Goal: Download file/media

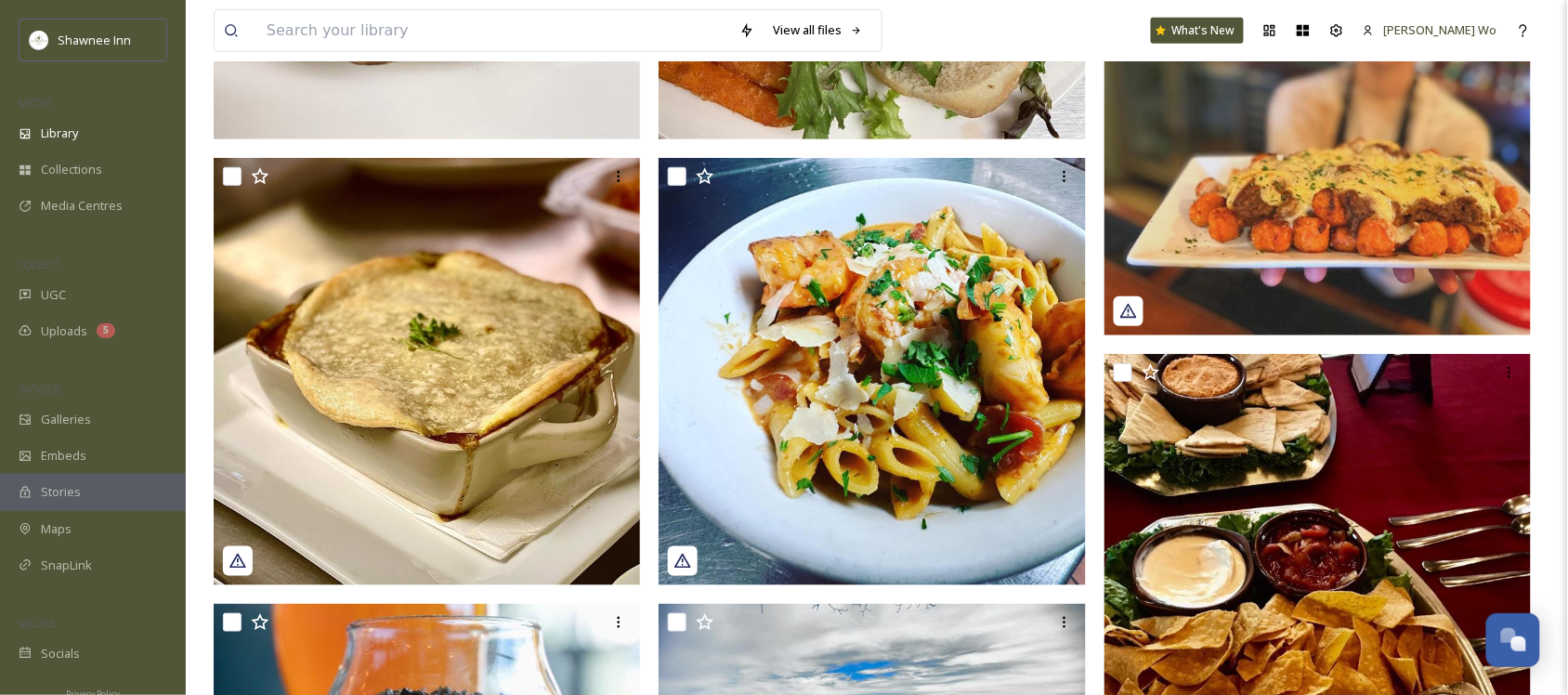
scroll to position [711, 0]
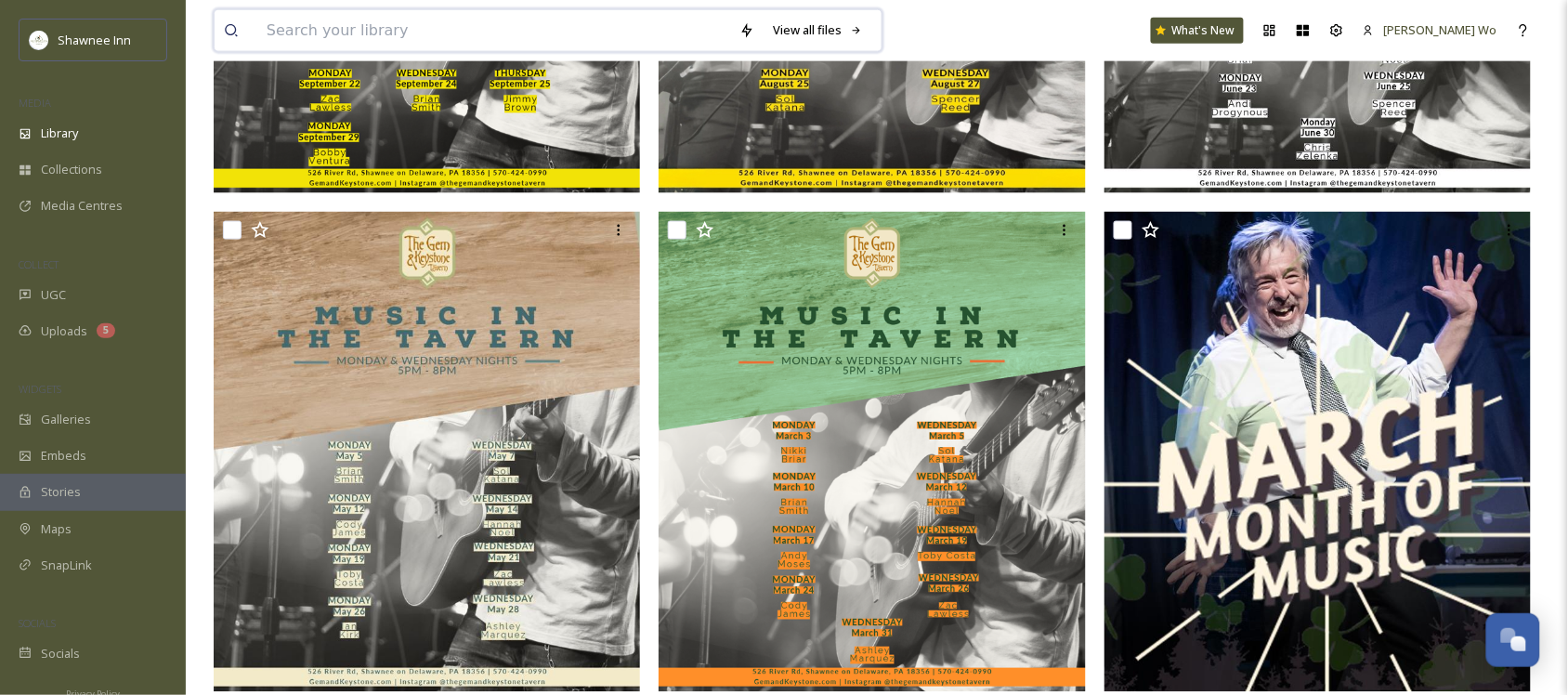
click at [417, 33] on input at bounding box center [493, 31] width 473 height 41
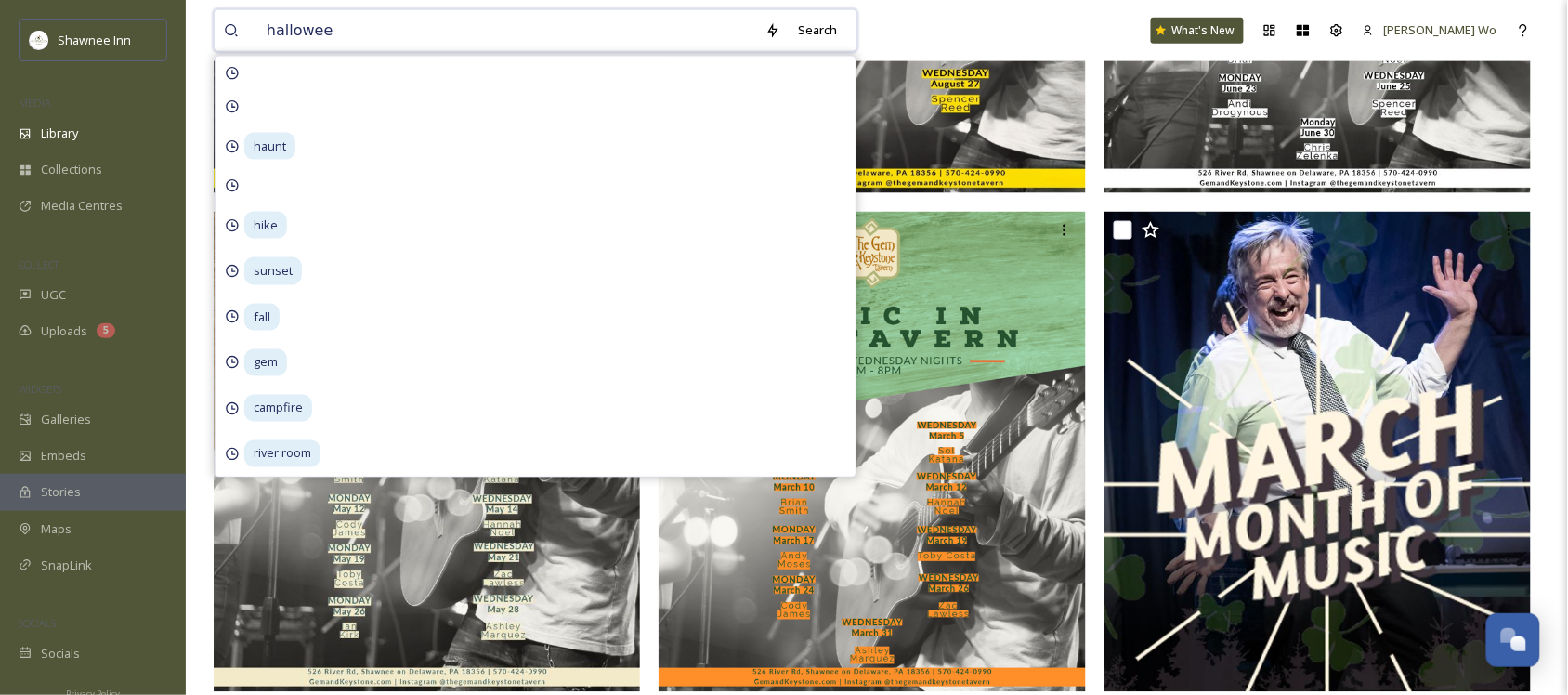
type input "[DATE]"
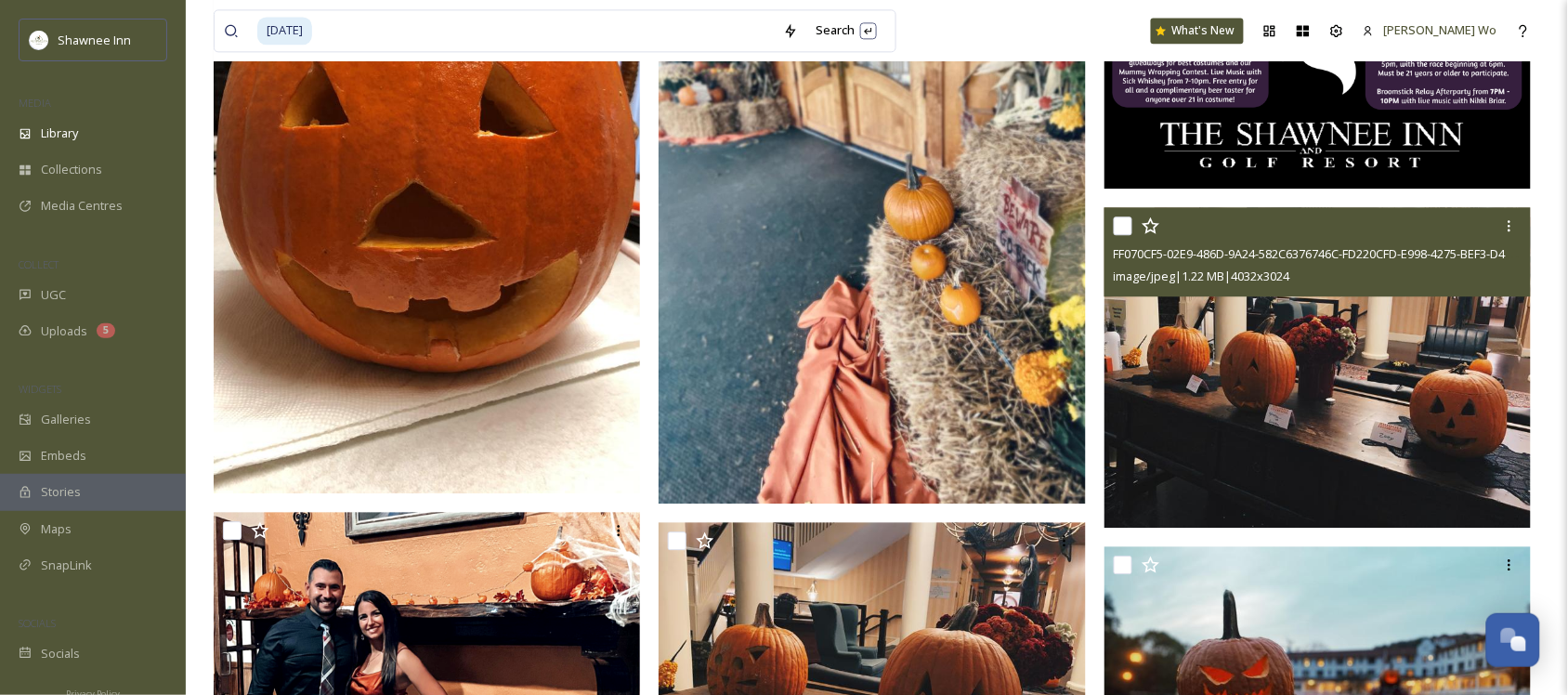
scroll to position [1741, 0]
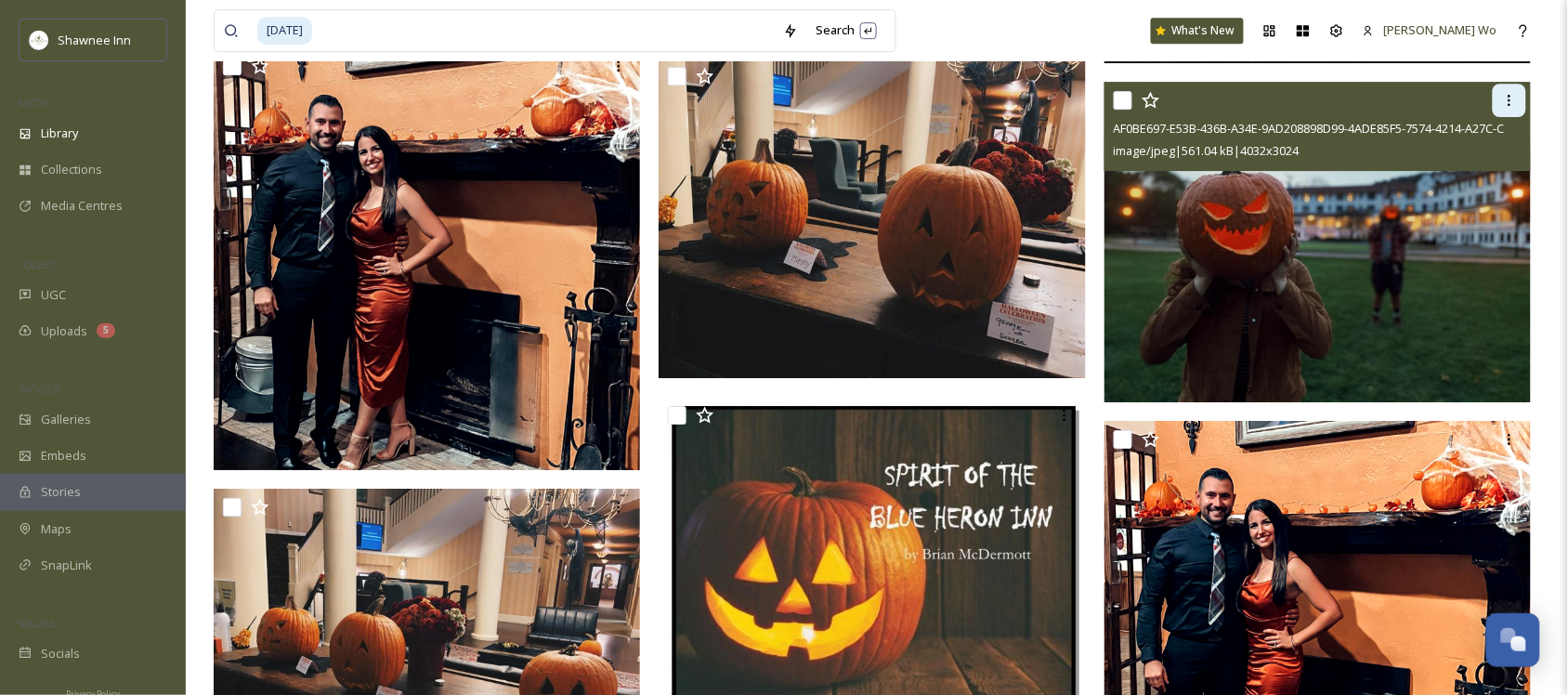
click at [1503, 95] on icon at bounding box center [1509, 100] width 15 height 15
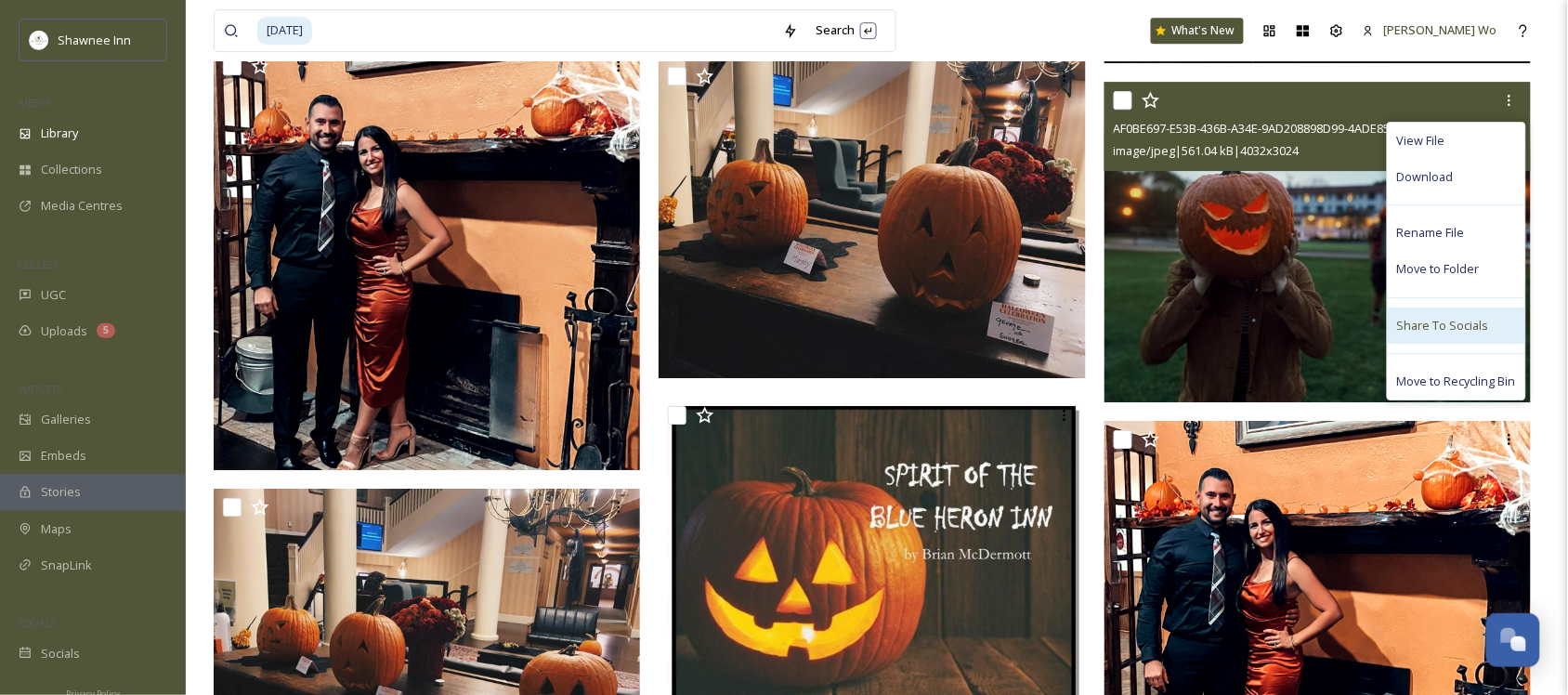
click at [1441, 341] on div "Share To Socials" at bounding box center [1456, 325] width 138 height 36
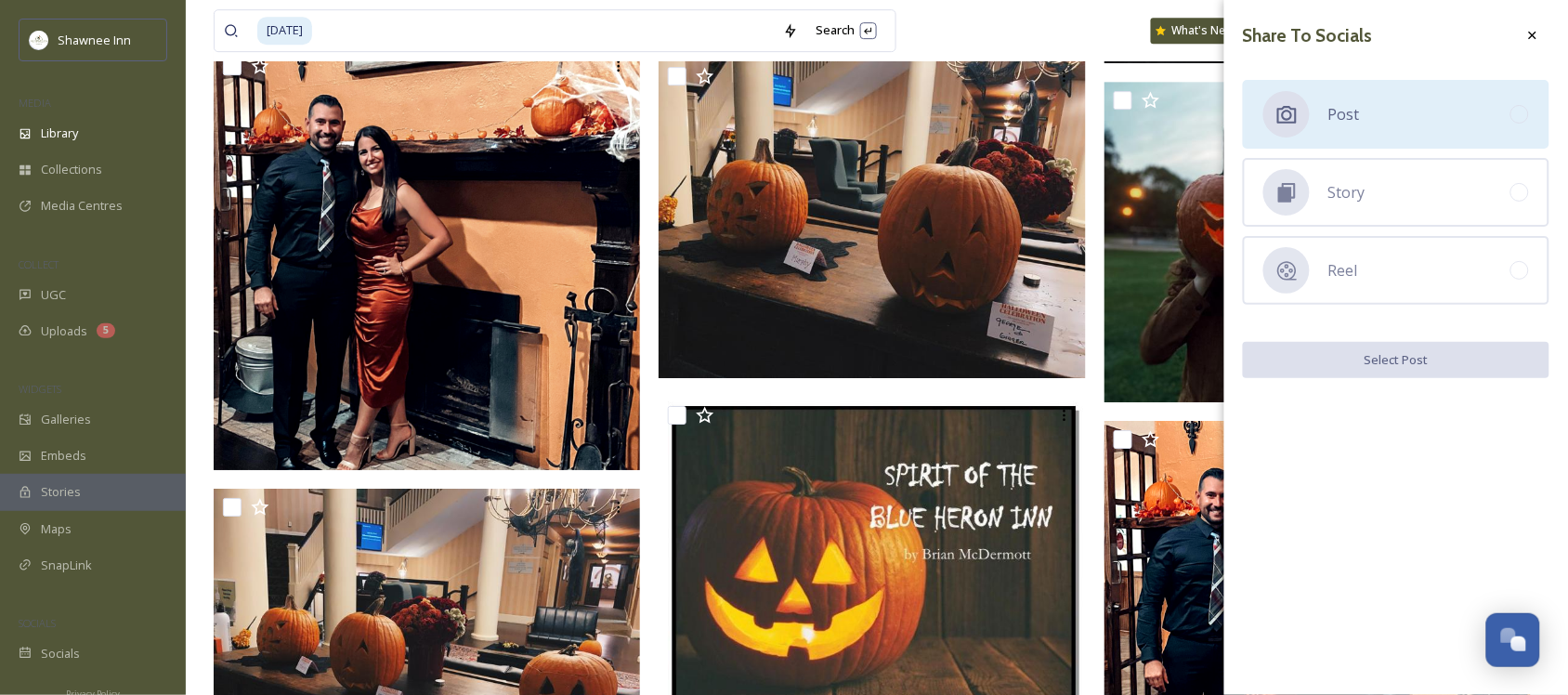
click at [1363, 123] on div "Post" at bounding box center [1396, 114] width 307 height 69
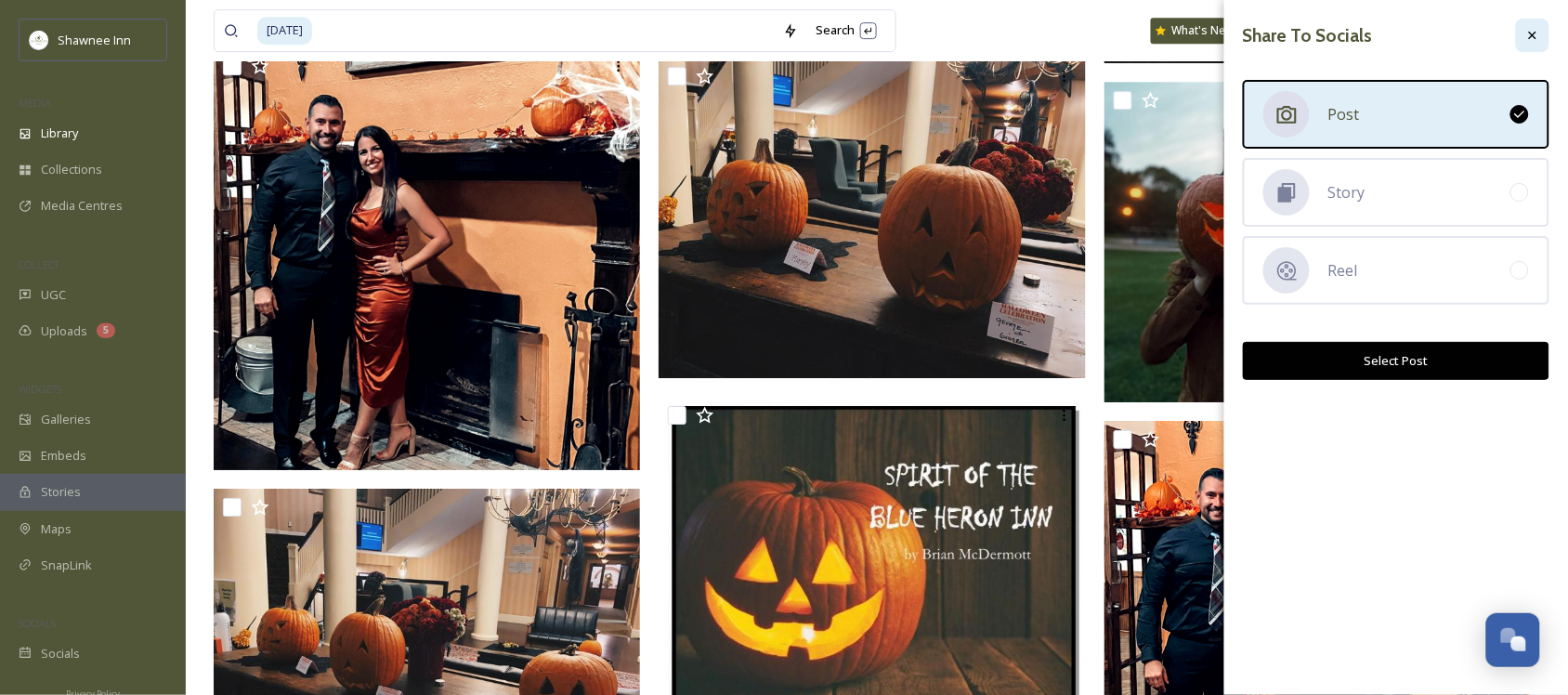
click at [1538, 44] on div at bounding box center [1532, 35] width 33 height 33
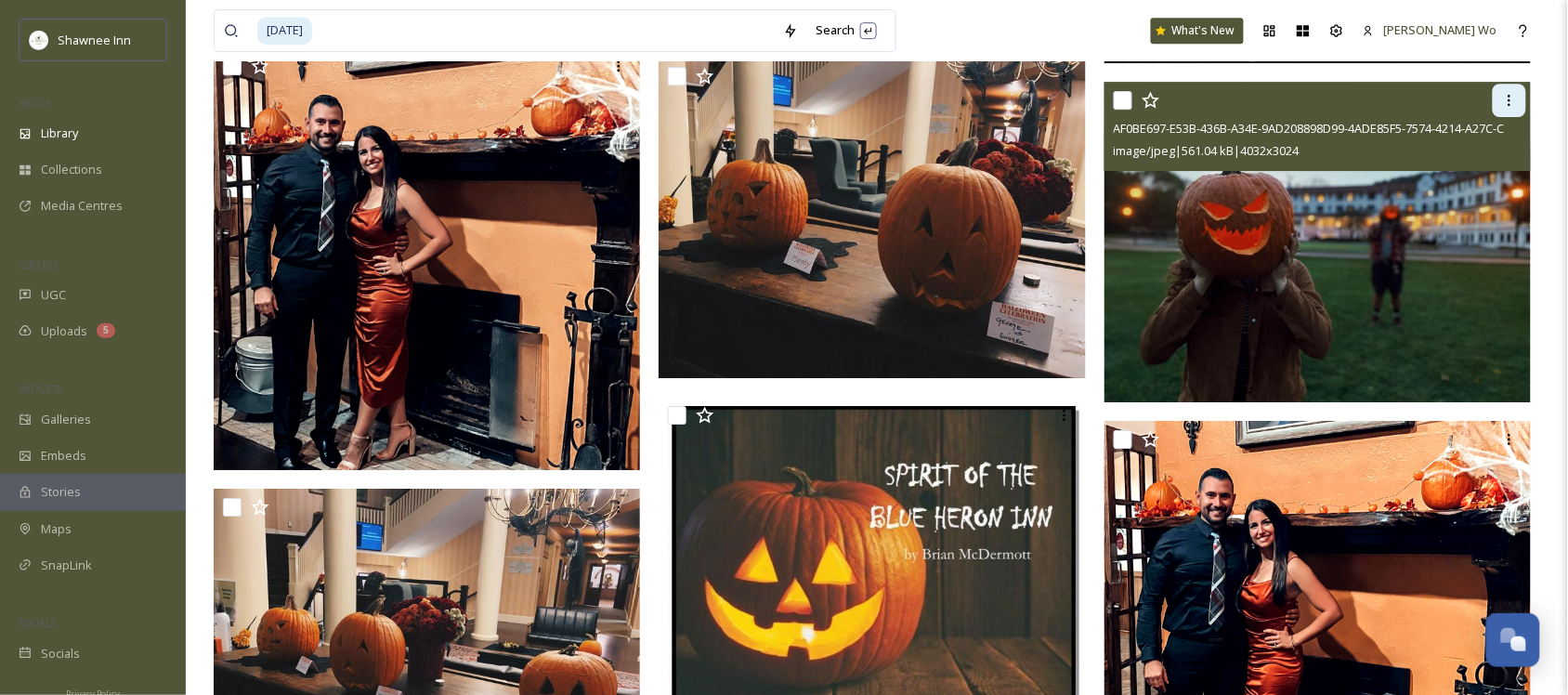
click at [1508, 104] on icon at bounding box center [1509, 100] width 15 height 15
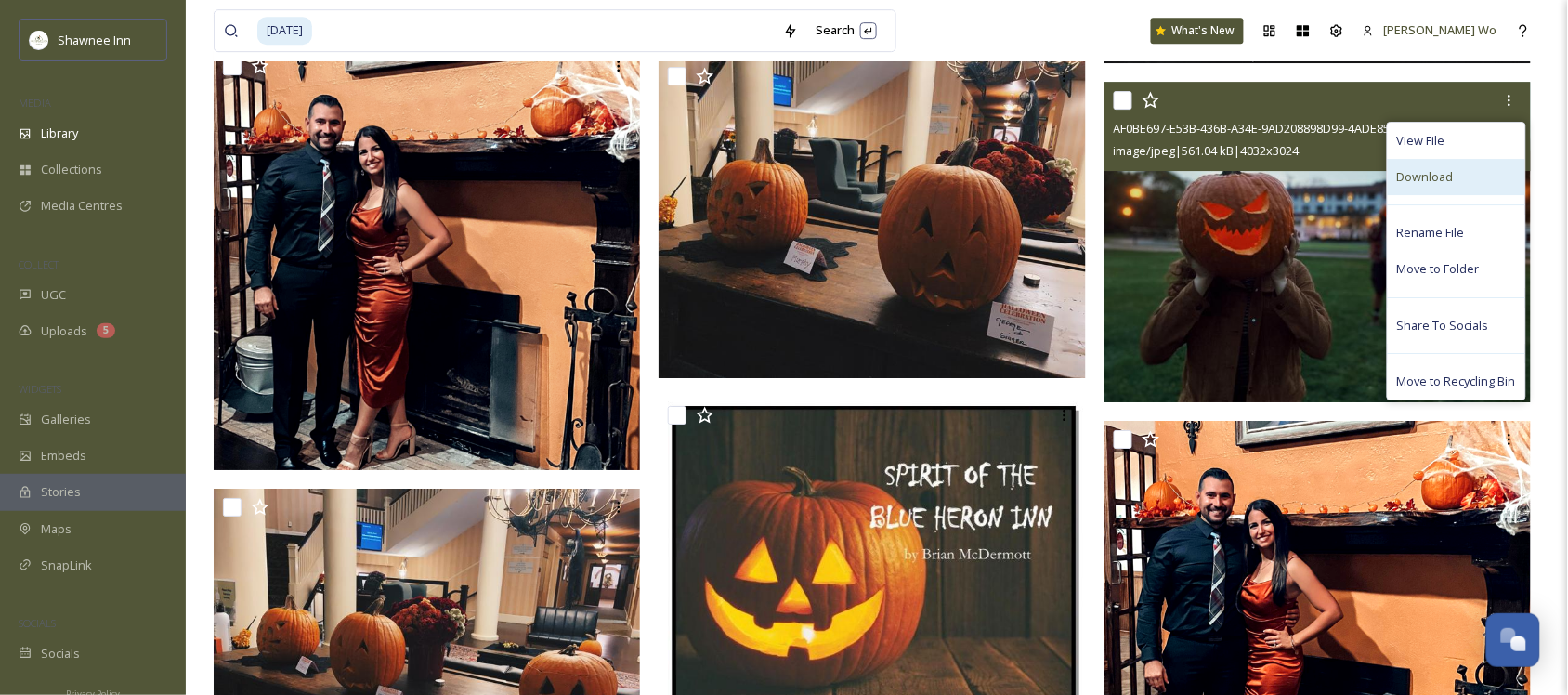
click at [1428, 169] on span "Download" at bounding box center [1425, 177] width 56 height 17
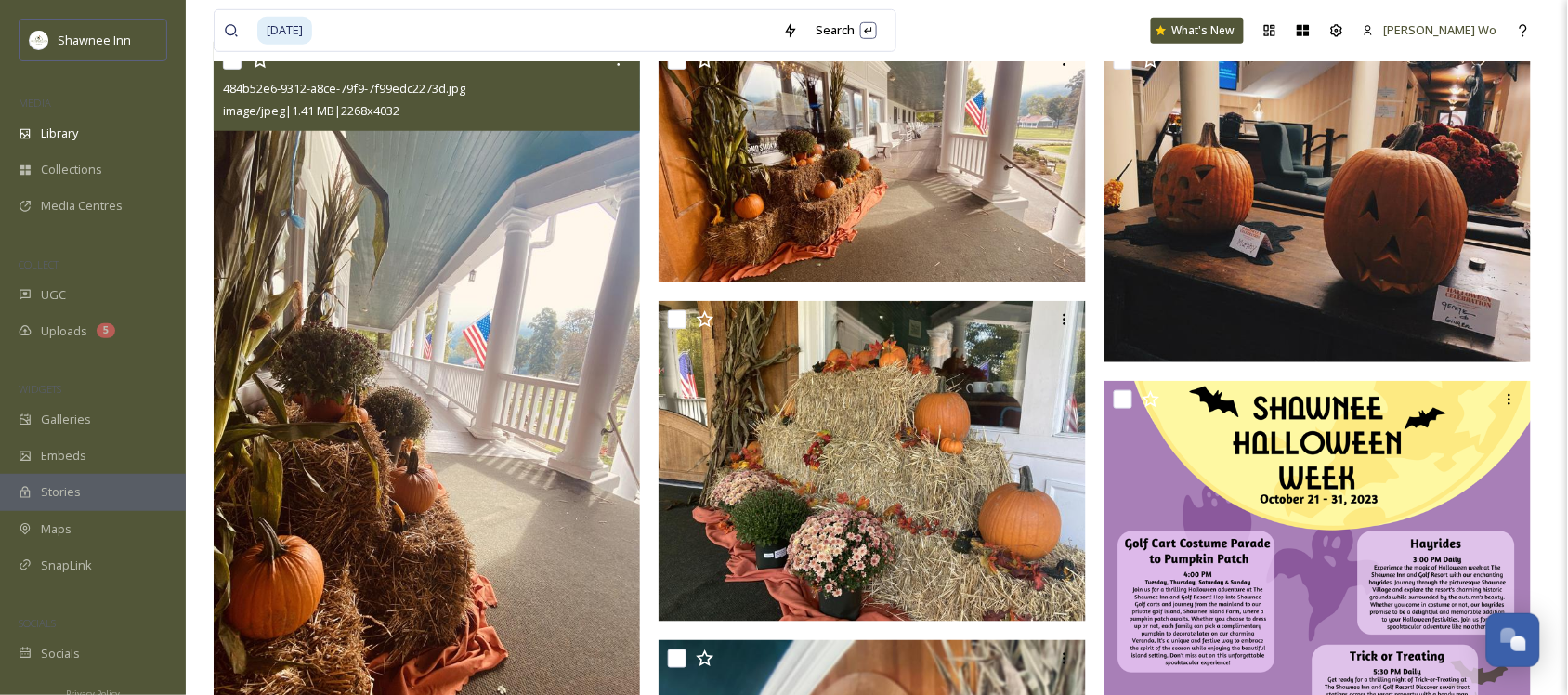
scroll to position [0, 0]
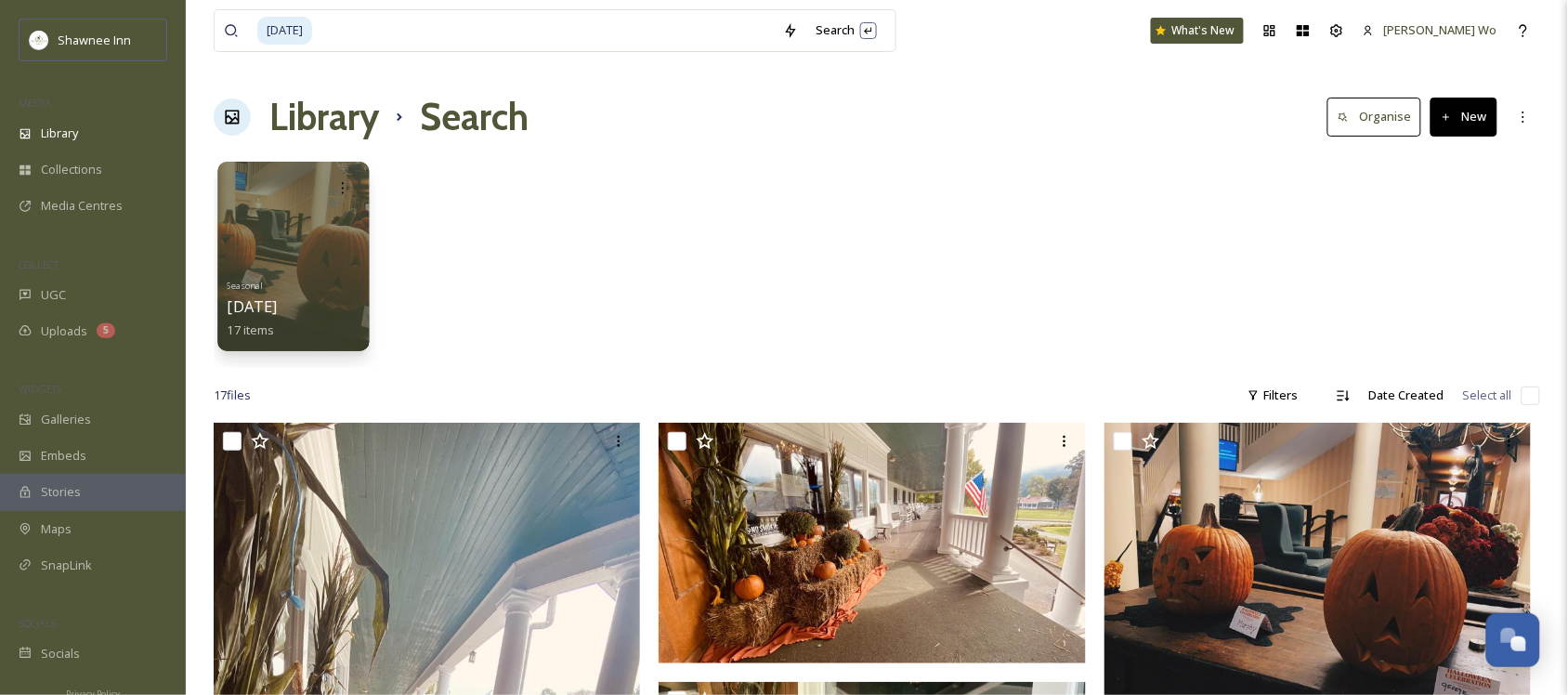
click at [308, 198] on div at bounding box center [293, 187] width 133 height 34
click at [618, 25] on input at bounding box center [544, 31] width 460 height 41
click at [552, 37] on input at bounding box center [544, 31] width 460 height 41
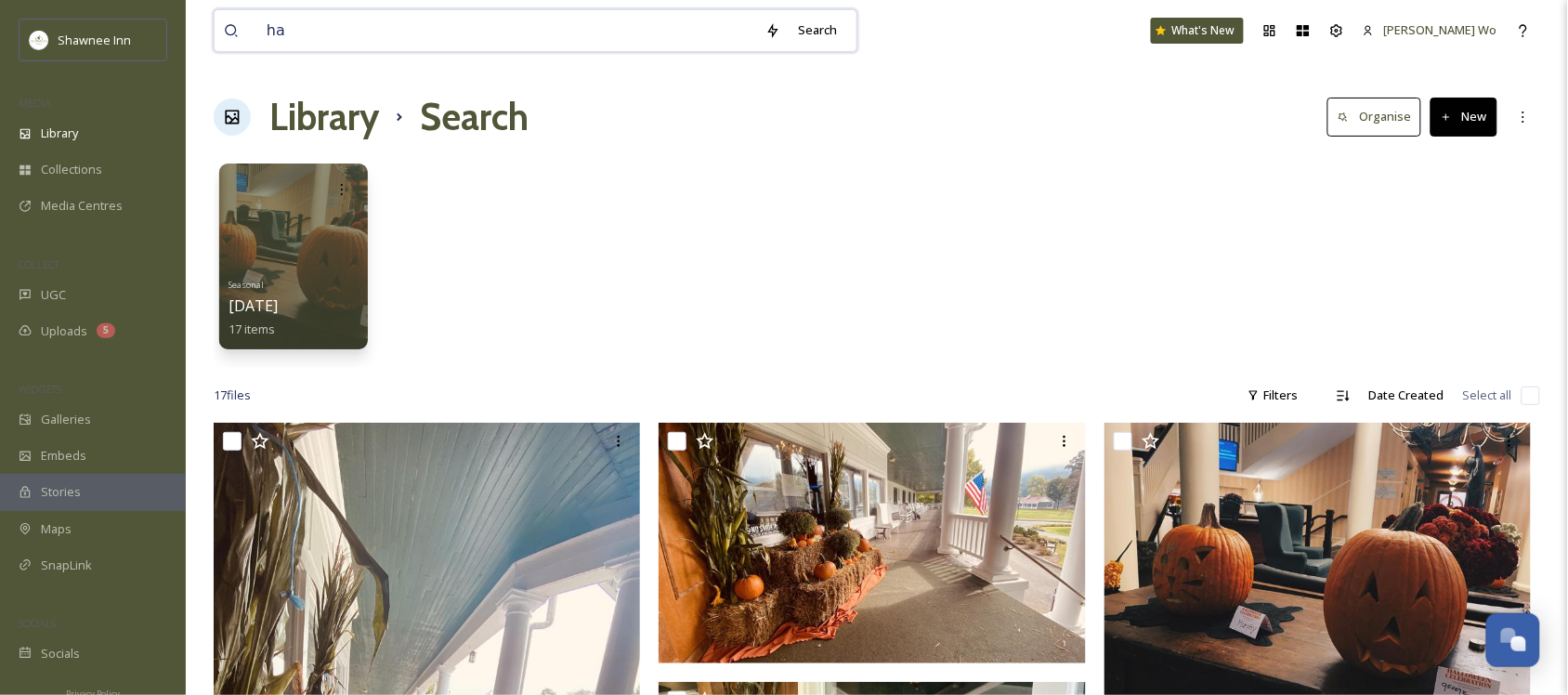
type input "h"
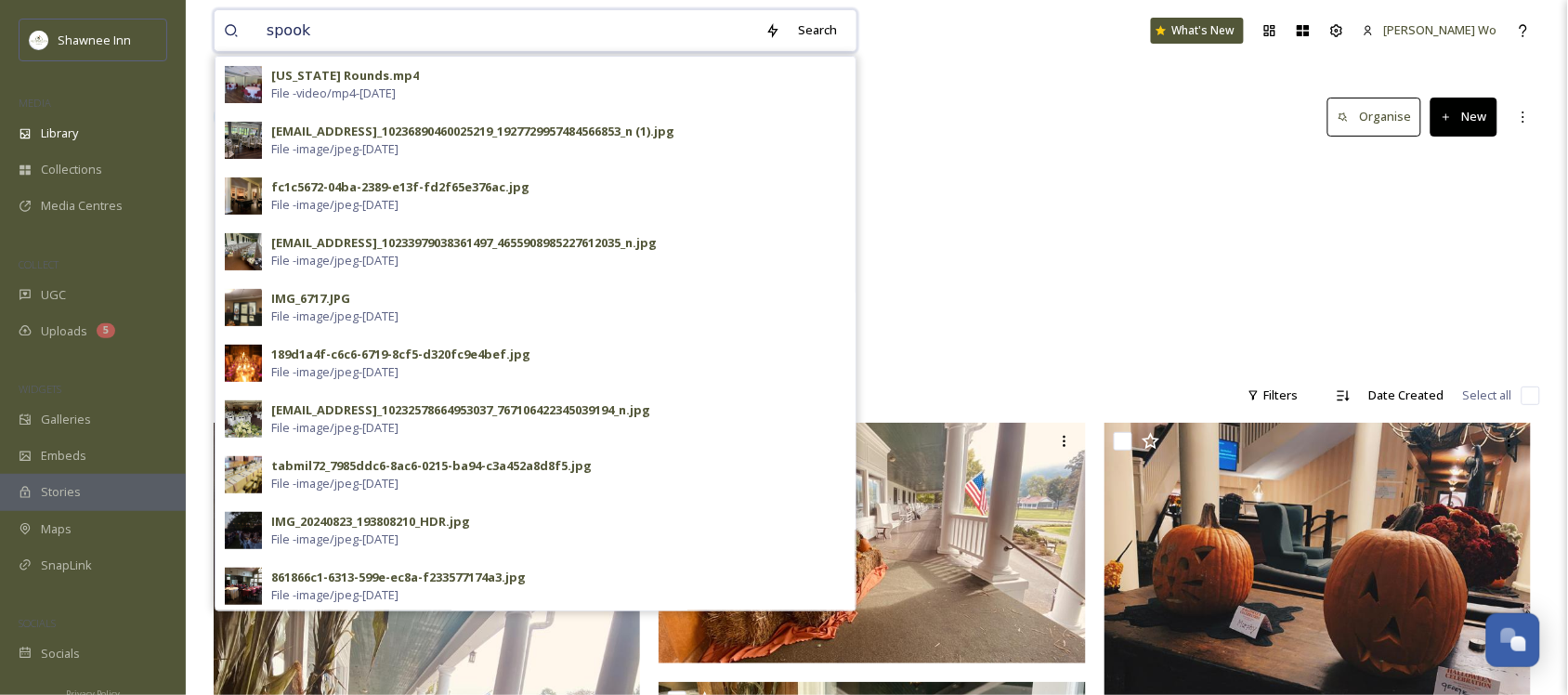
type input "spooky"
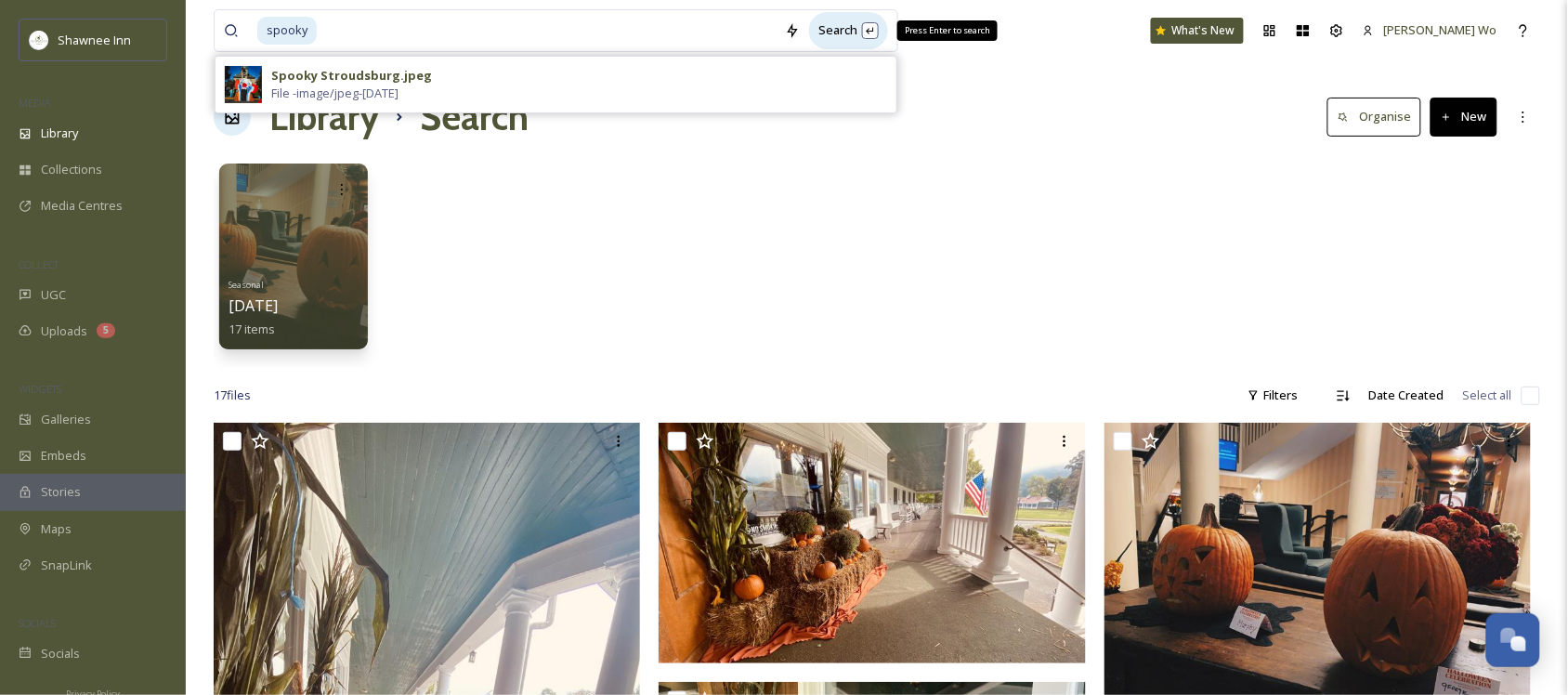
click at [857, 34] on div "Search Press Enter to search" at bounding box center [848, 29] width 79 height 36
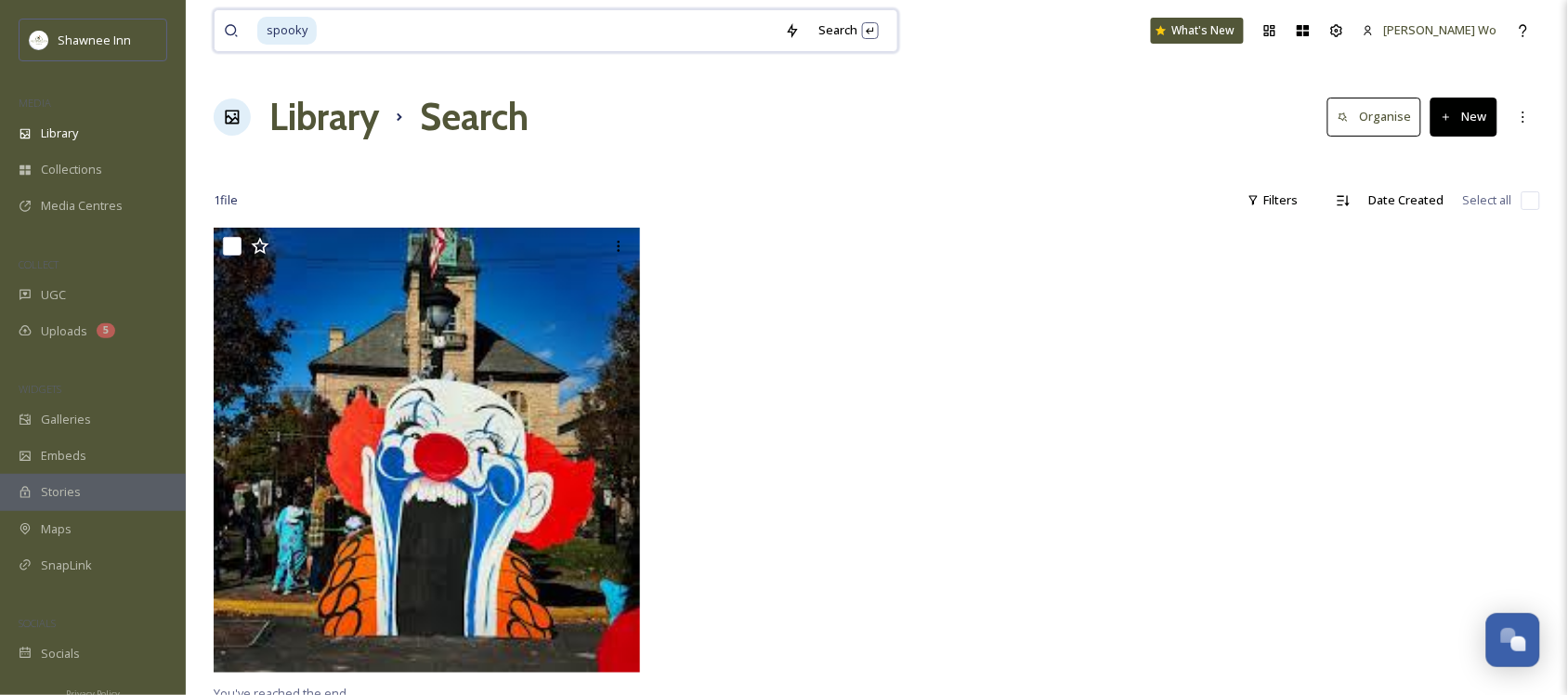
click at [569, 17] on input at bounding box center [547, 31] width 457 height 41
click at [557, 37] on input at bounding box center [547, 31] width 457 height 41
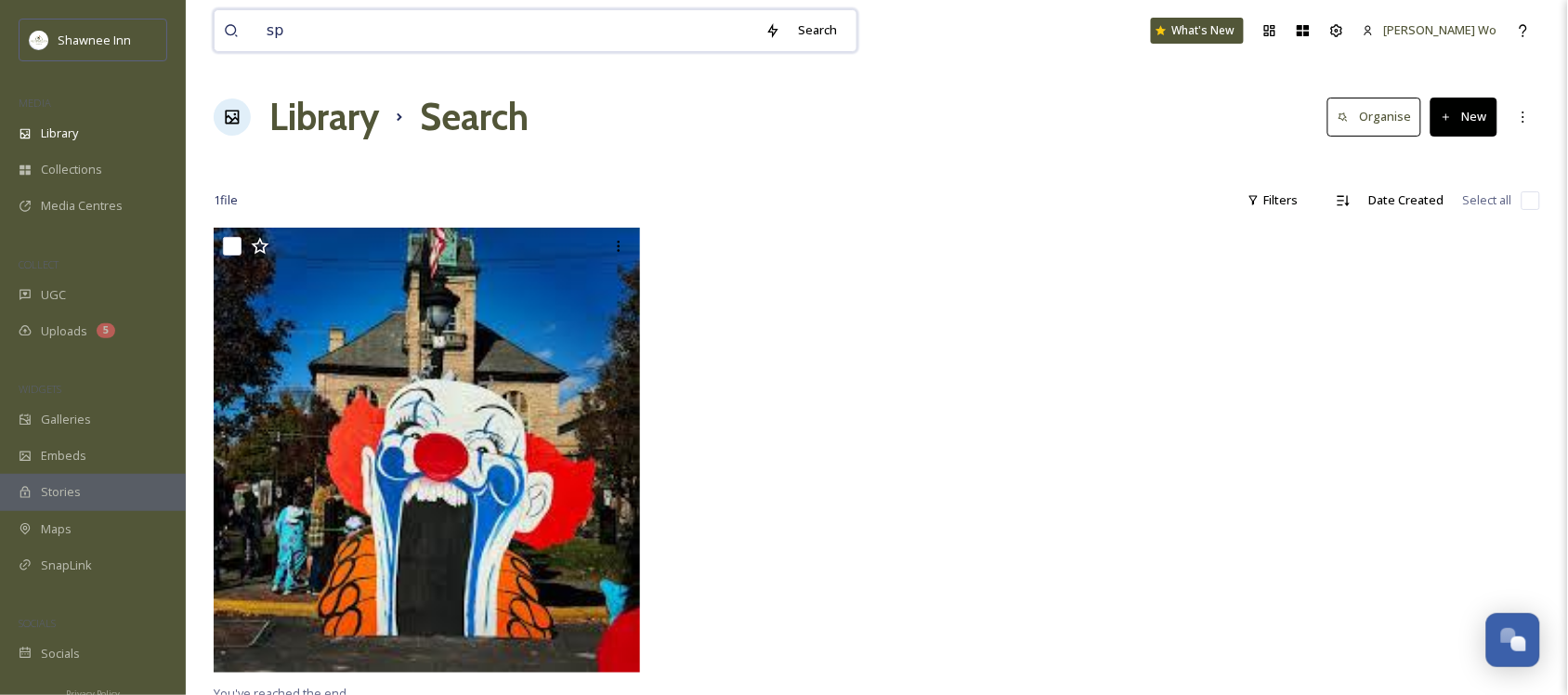
type input "s"
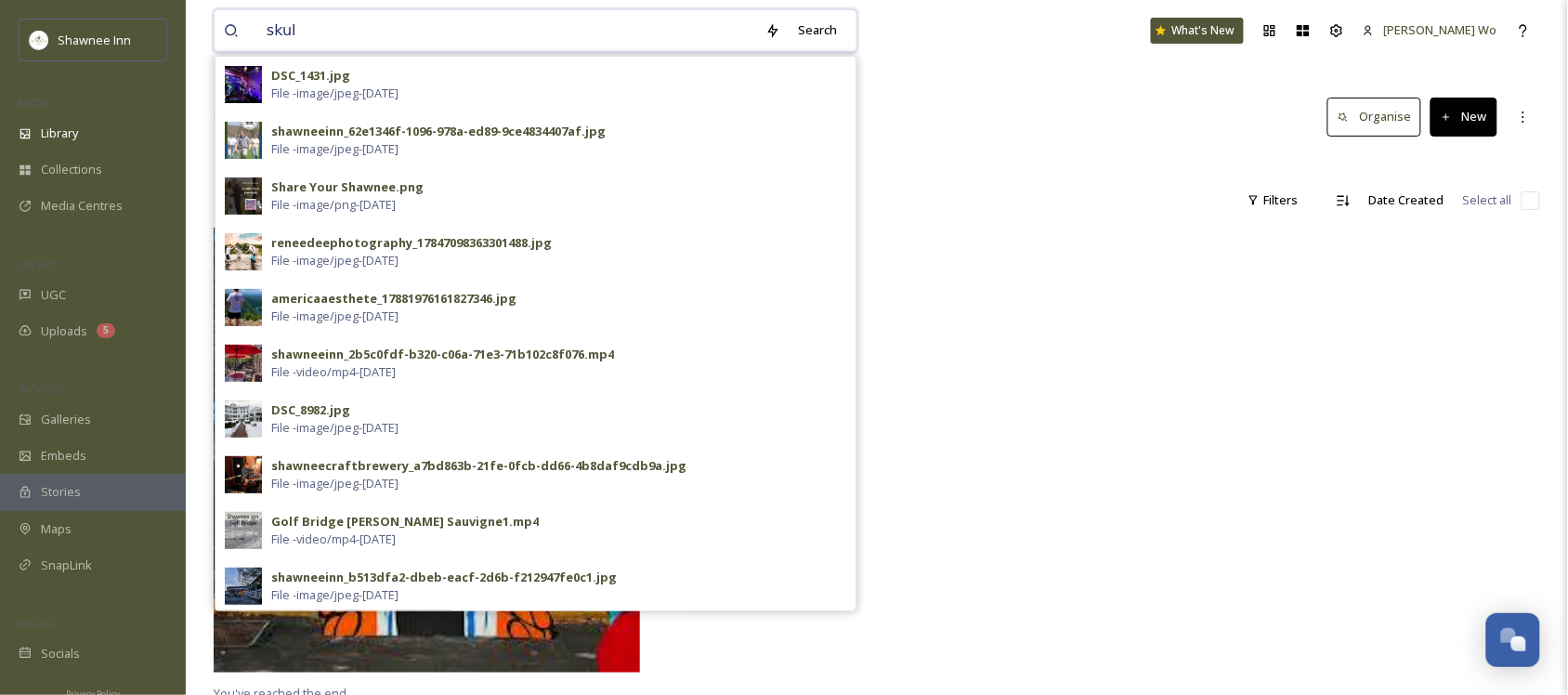
type input "skull"
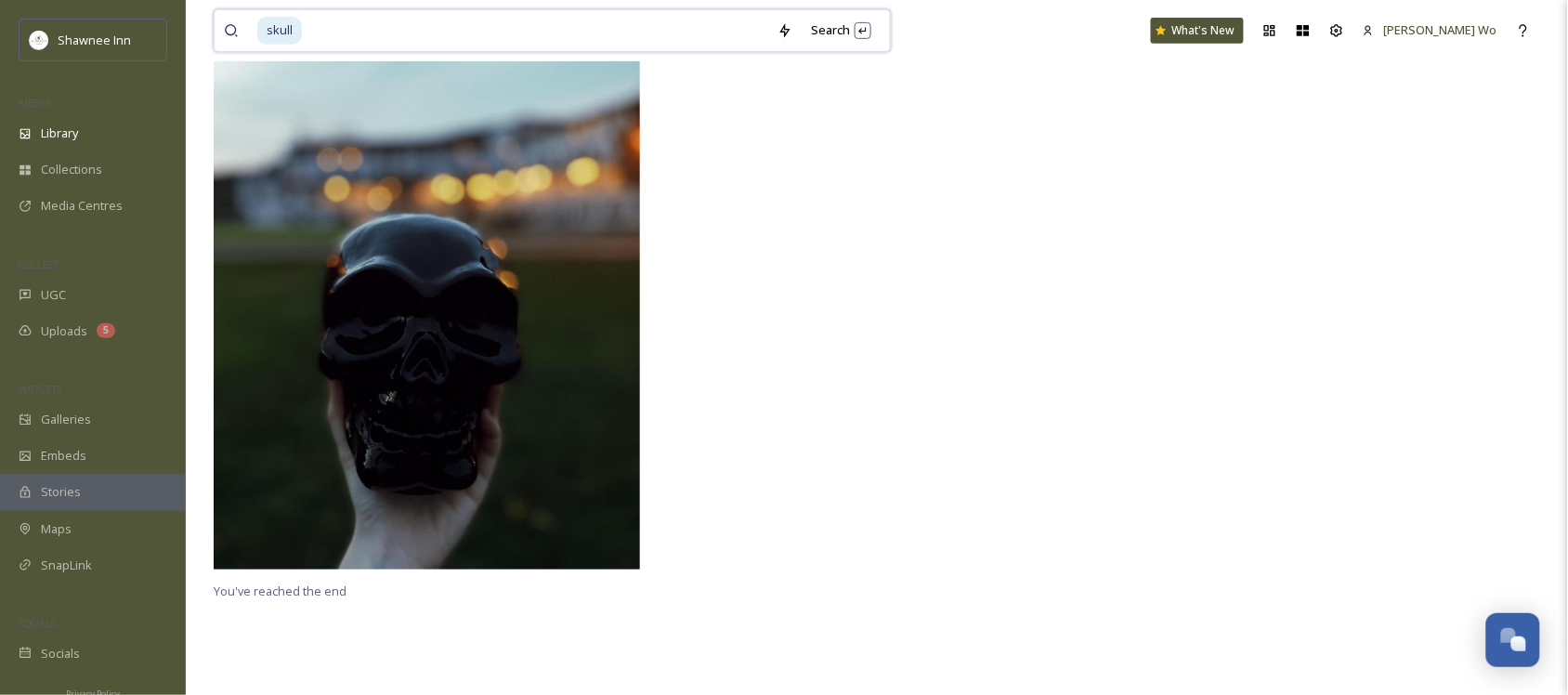
scroll to position [113, 0]
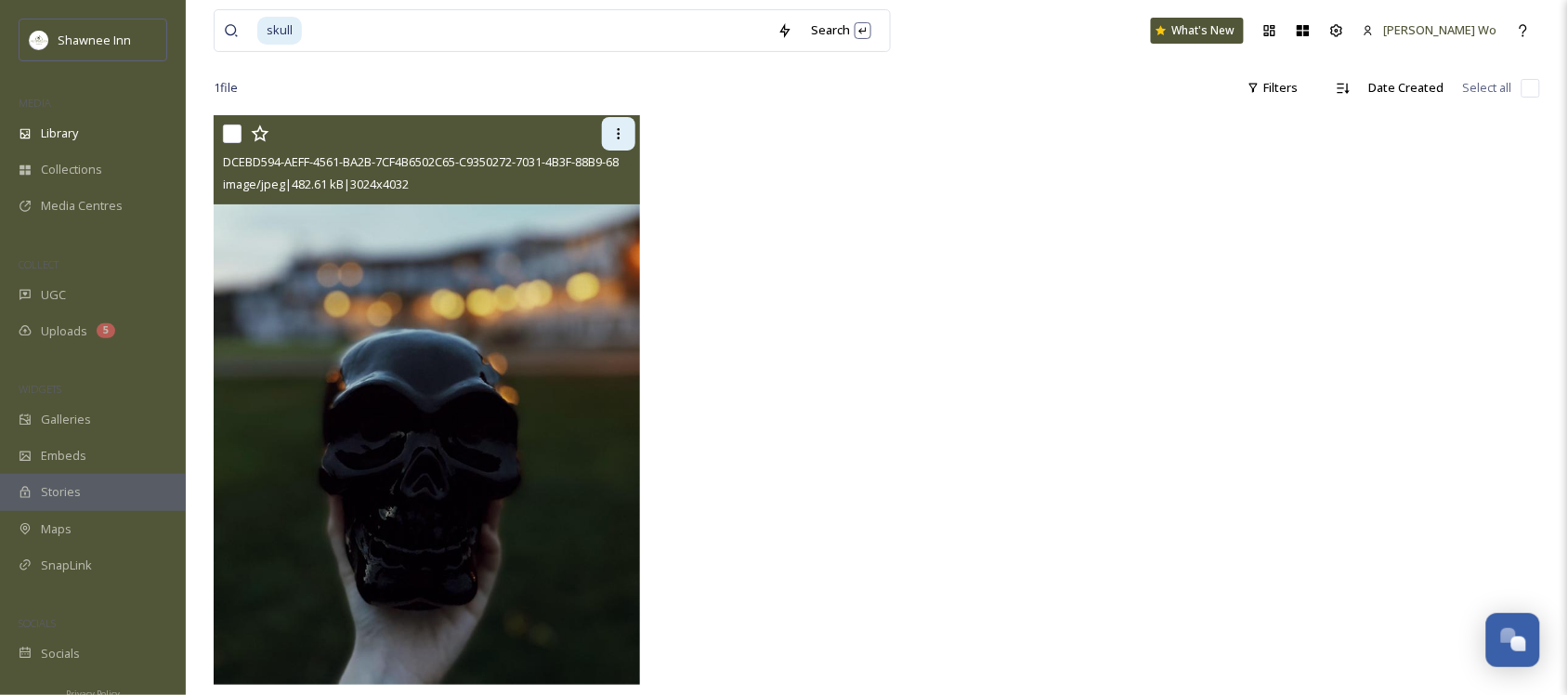
click at [617, 121] on div at bounding box center [618, 134] width 33 height 33
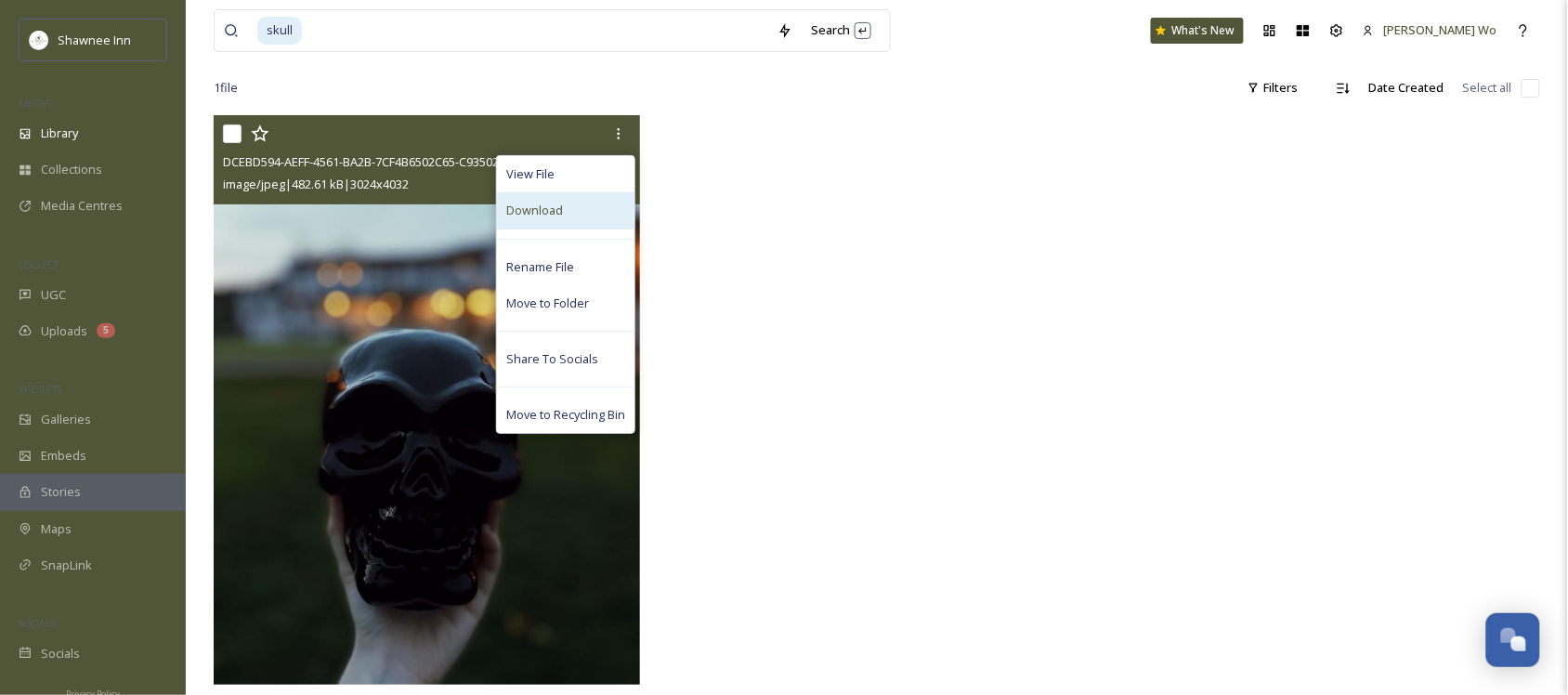
click at [554, 221] on div "Download" at bounding box center [566, 210] width 138 height 36
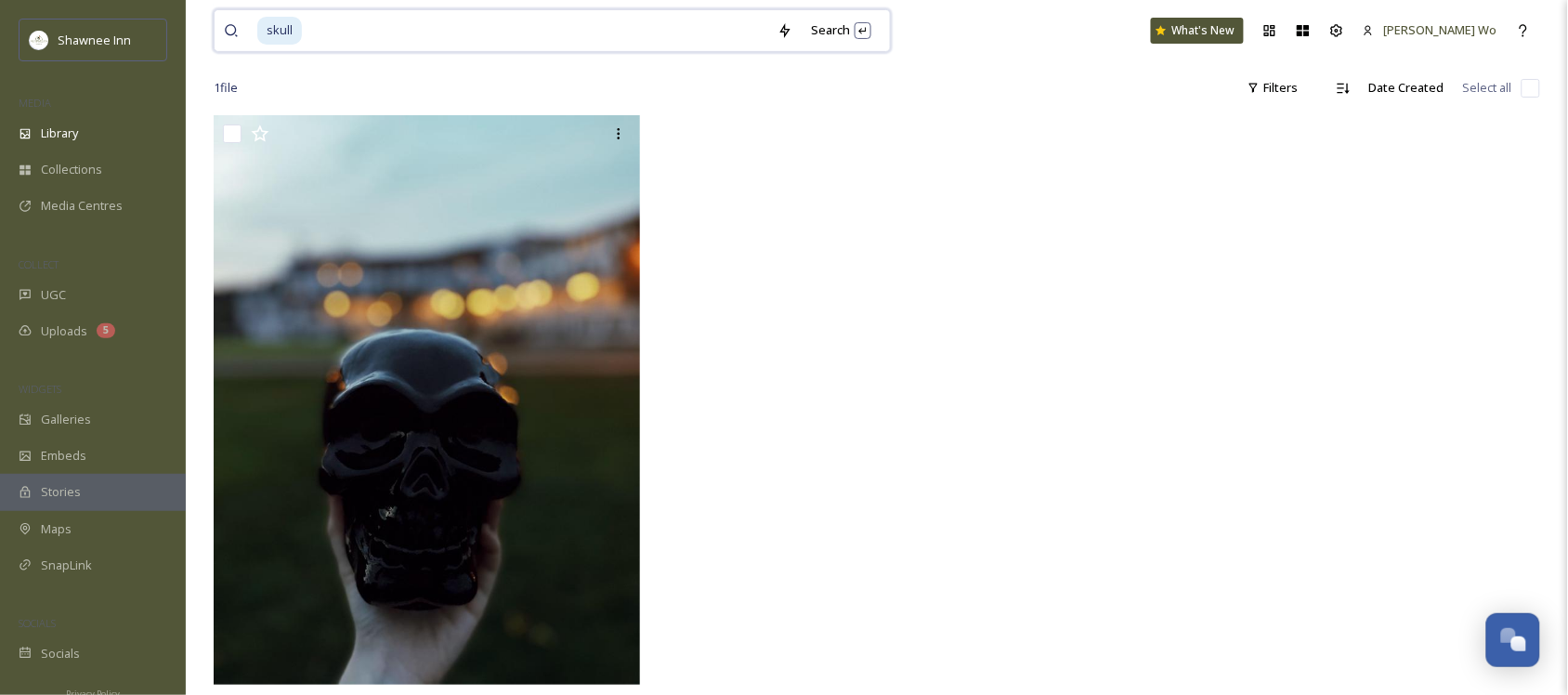
click at [590, 34] on input at bounding box center [536, 31] width 464 height 41
type input "s"
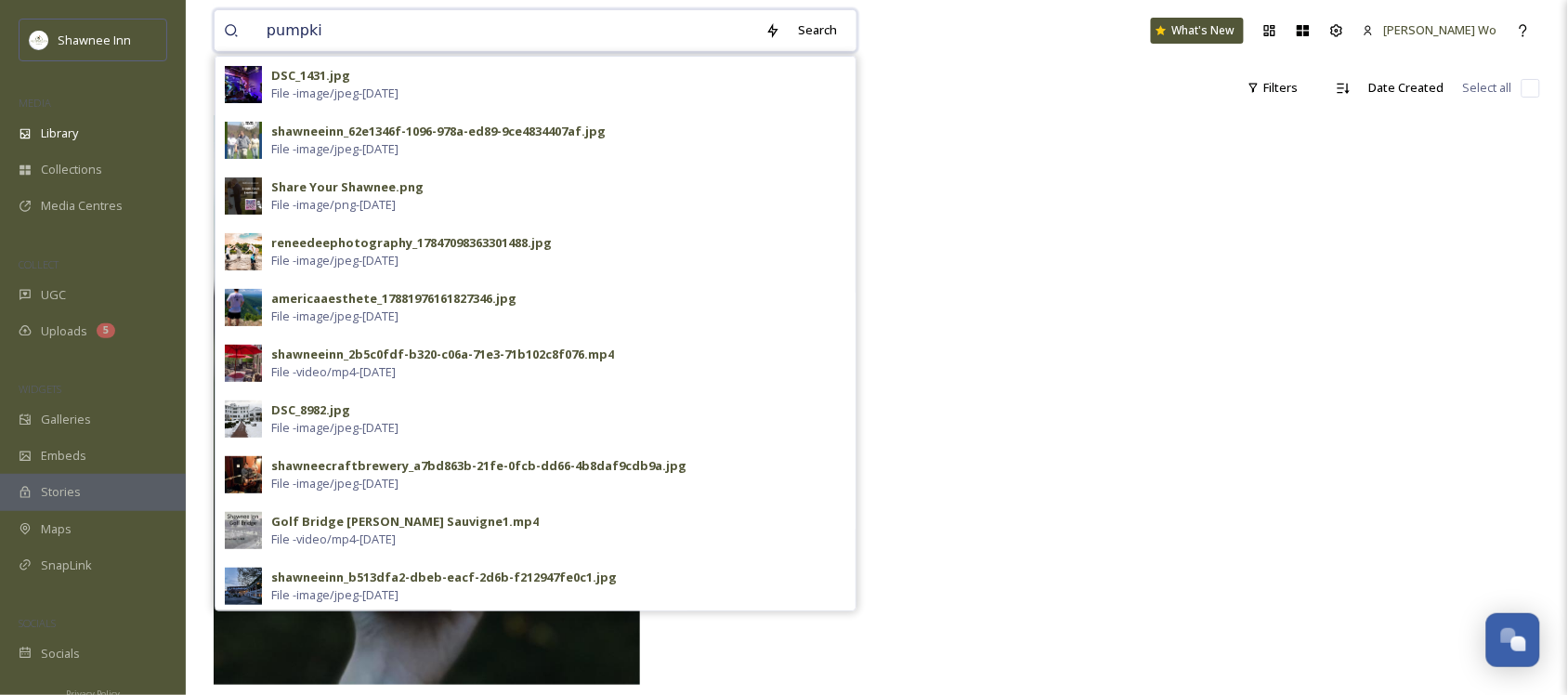
type input "pumpkin"
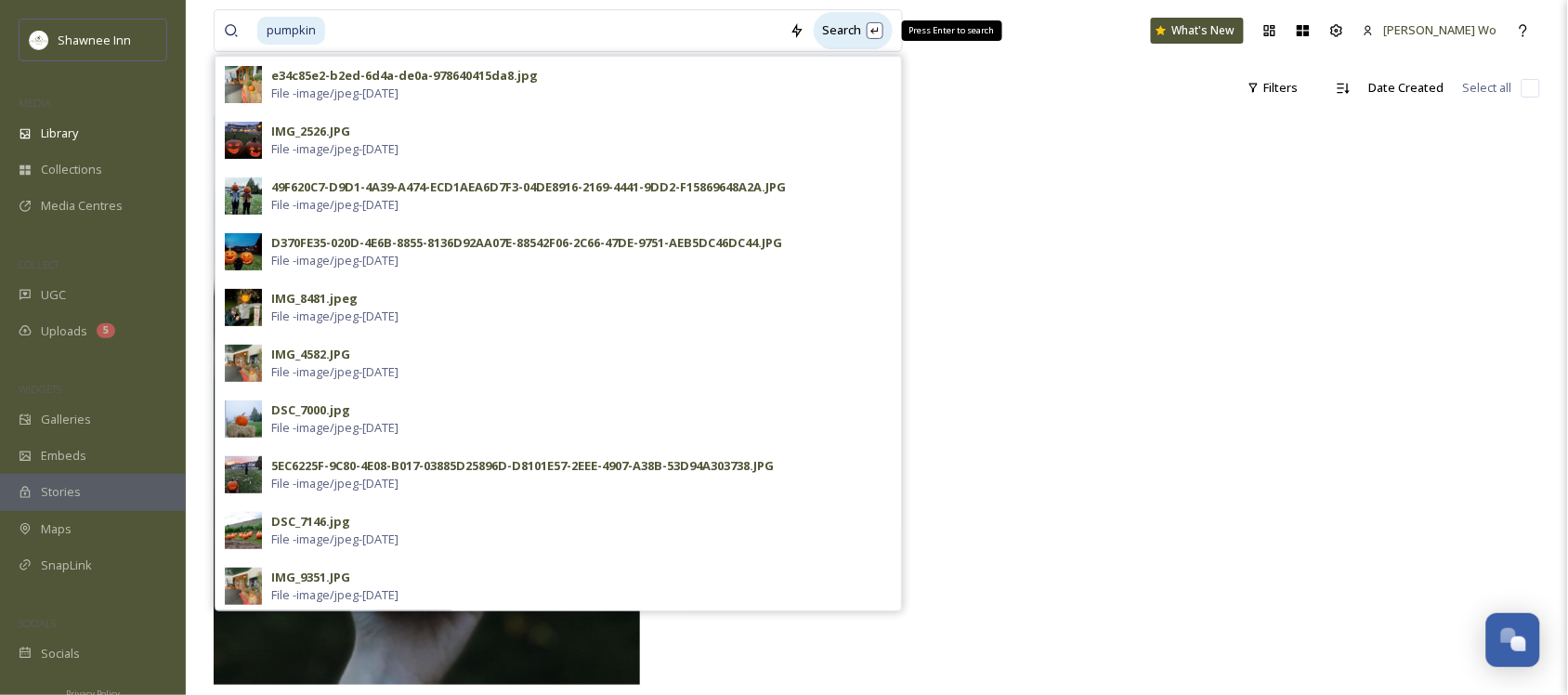
click at [867, 31] on div "Search Press Enter to search" at bounding box center [852, 29] width 79 height 36
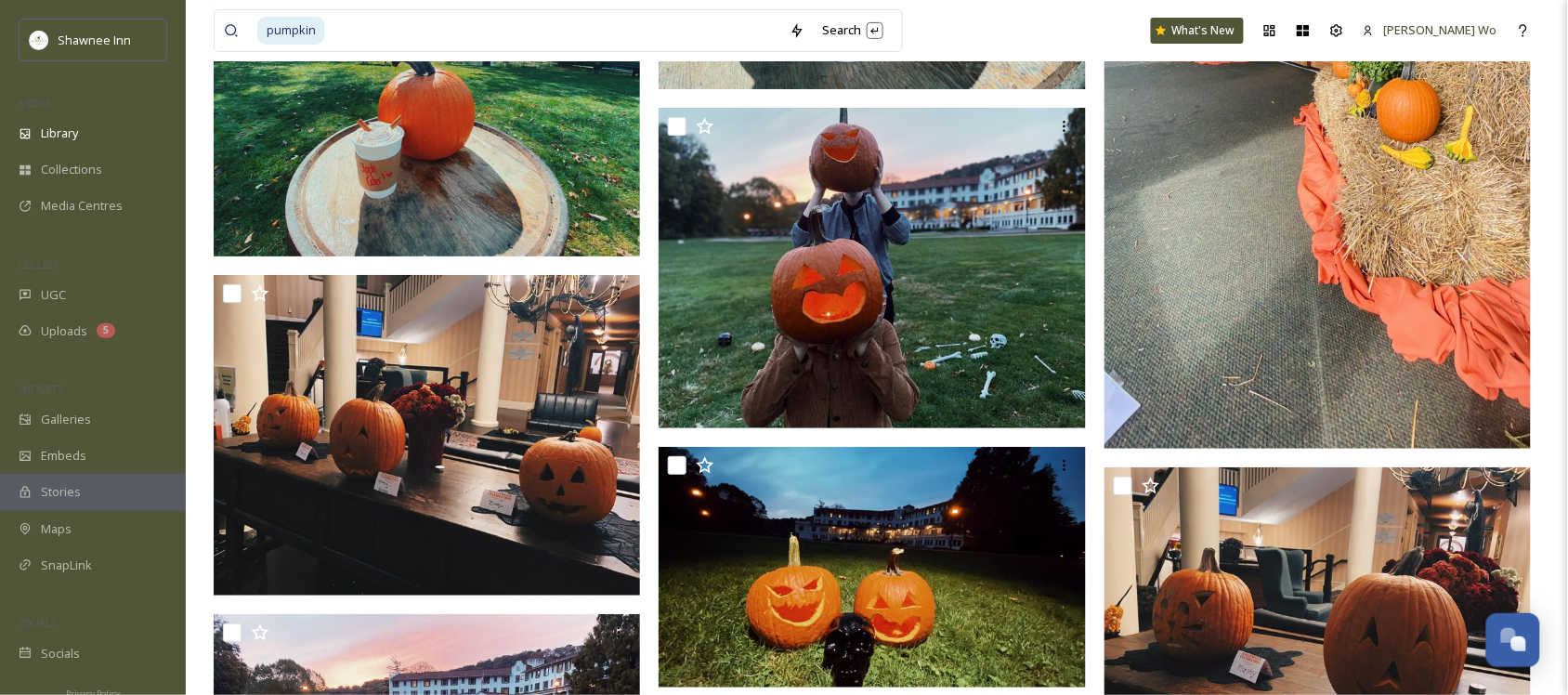
scroll to position [6407, 0]
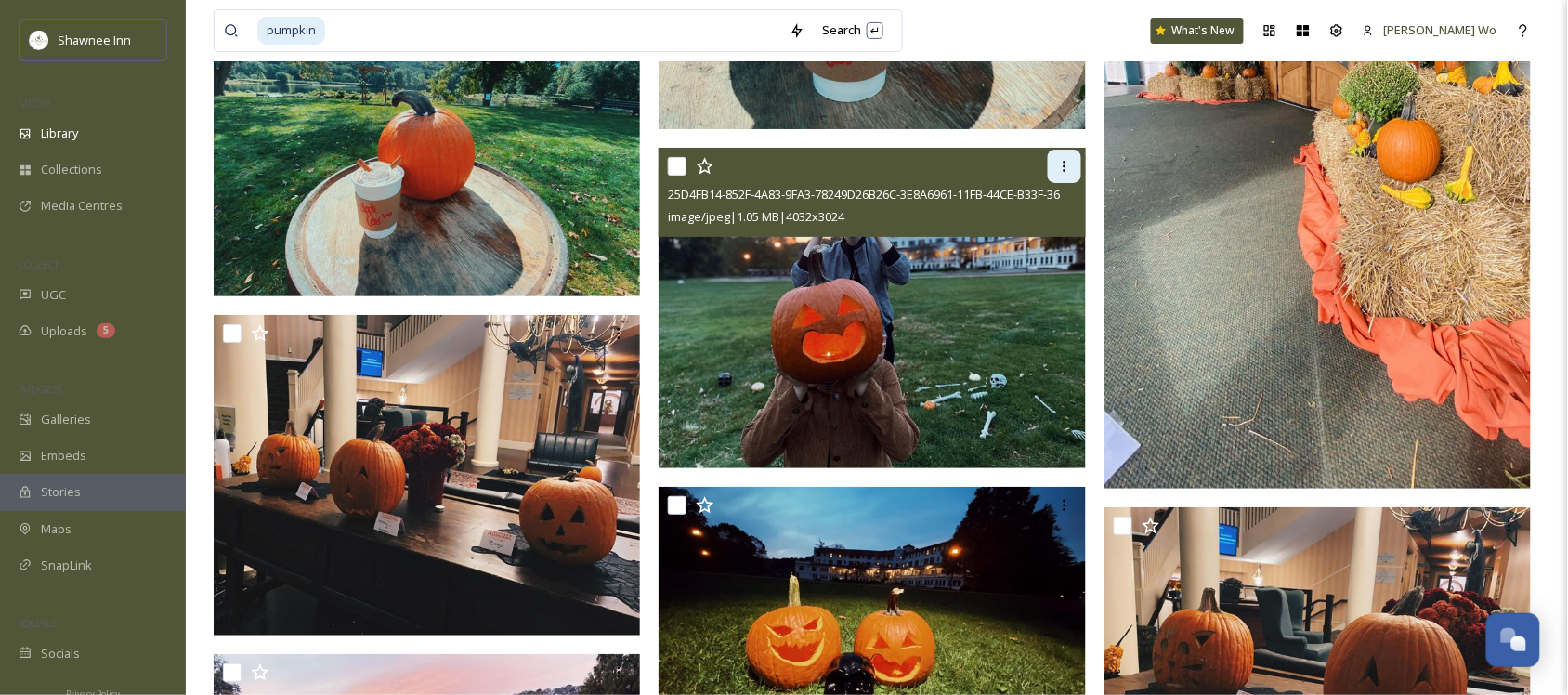
click at [1061, 170] on icon at bounding box center [1064, 166] width 15 height 15
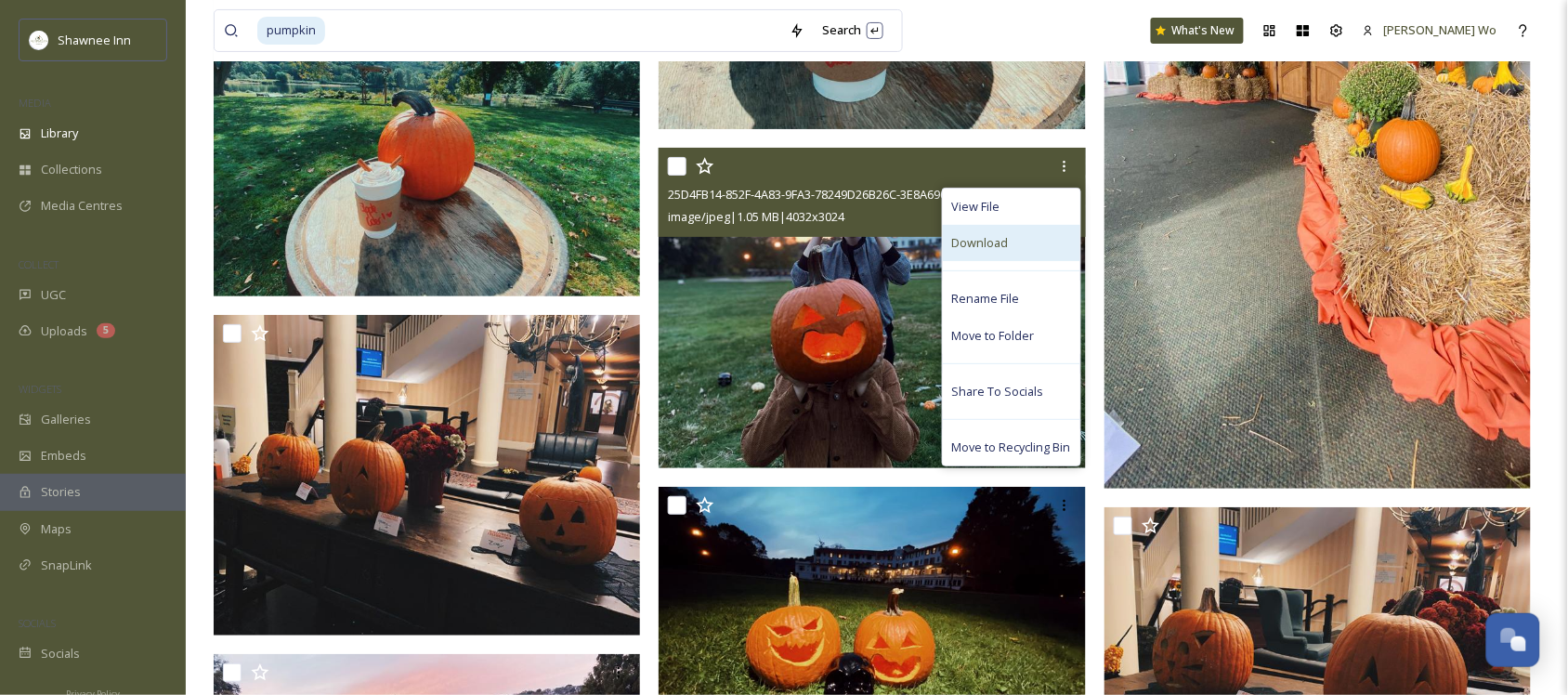
click at [991, 235] on span "Download" at bounding box center [981, 243] width 56 height 17
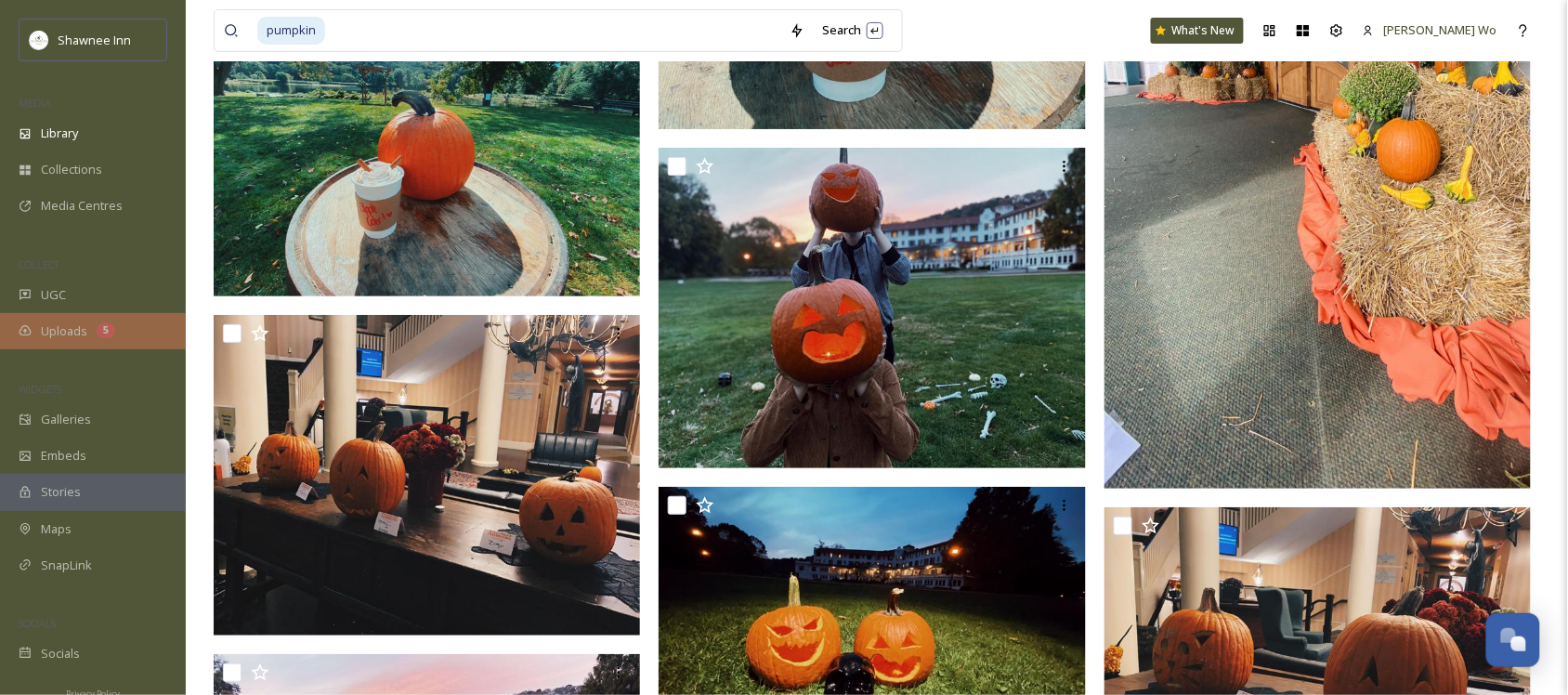
click at [53, 318] on div "Uploads 5" at bounding box center [92, 330] width 185 height 36
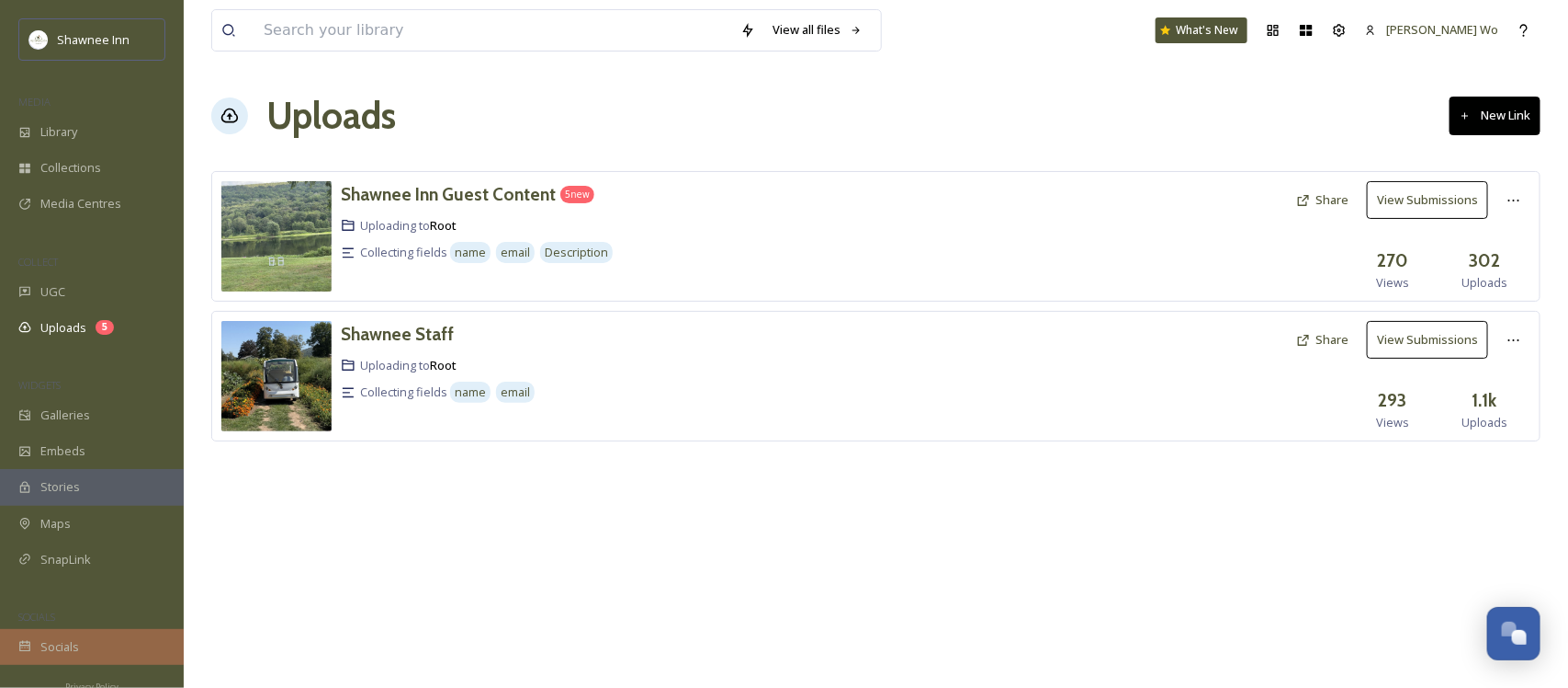
click at [60, 645] on span "Socials" at bounding box center [60, 647] width 38 height 17
